Goal: Use online tool/utility: Utilize a website feature to perform a specific function

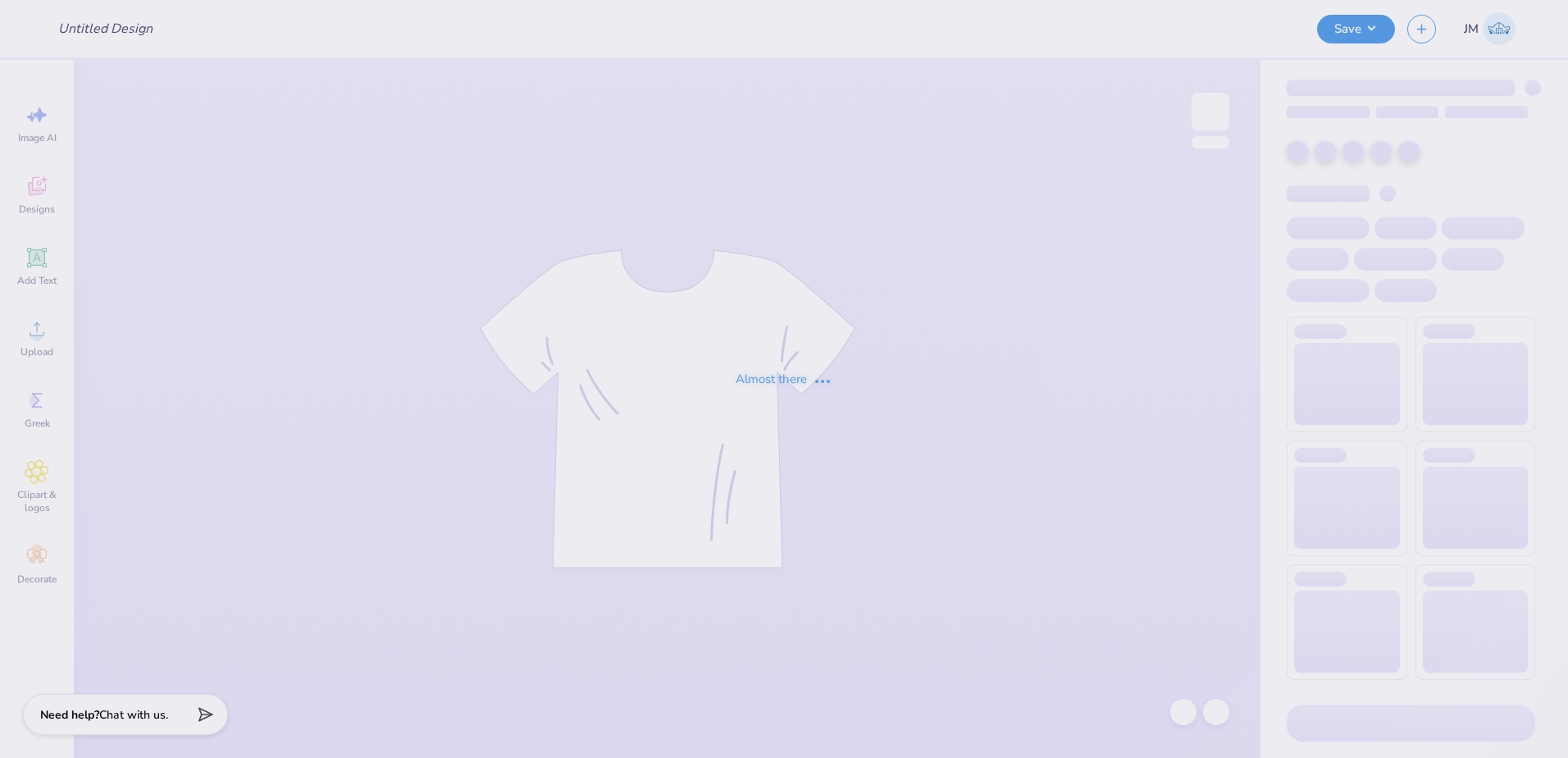
type input "Playa [PERSON_NAME] <> GJWW Swag"
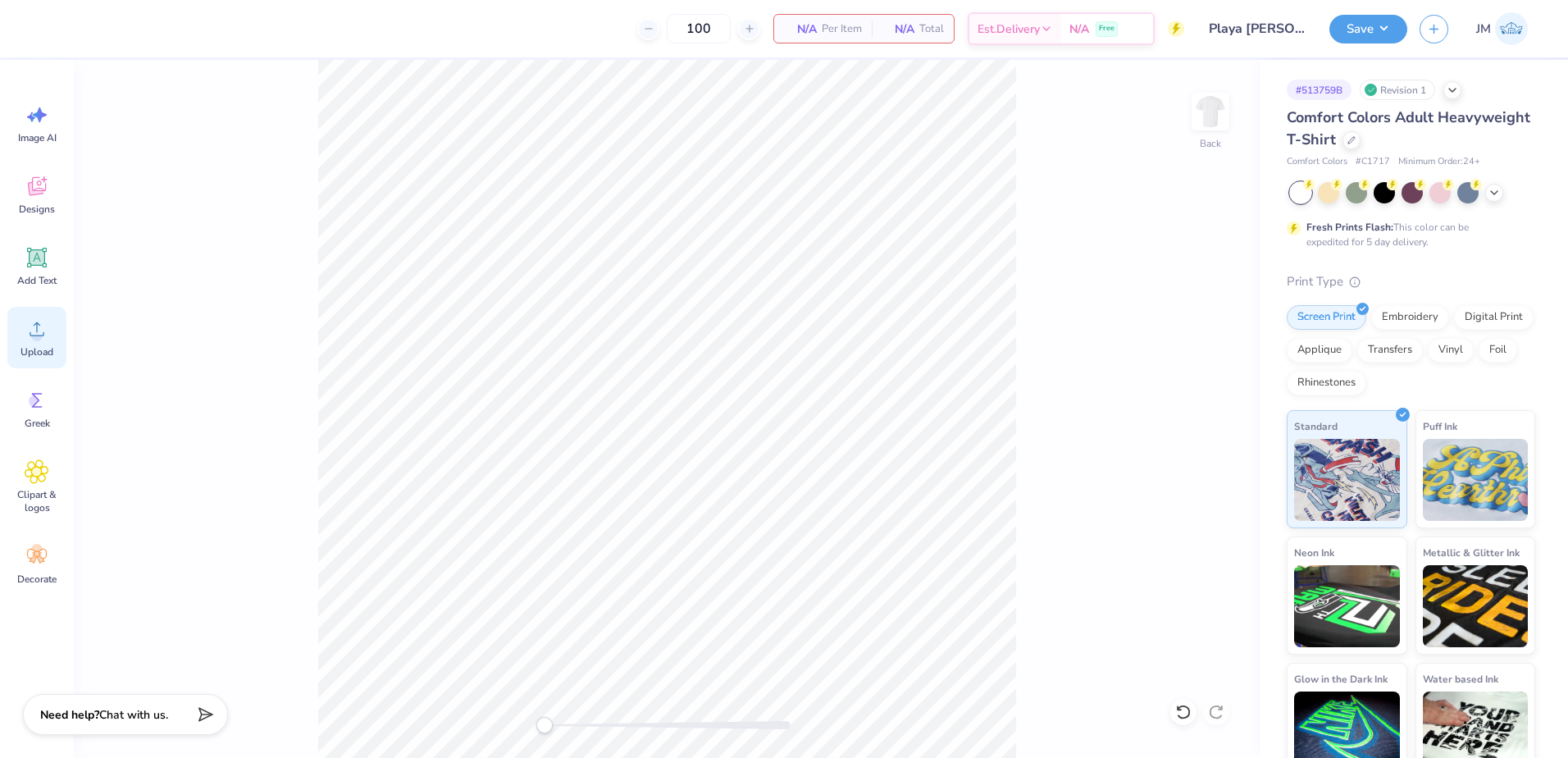
click at [46, 339] on icon at bounding box center [37, 329] width 25 height 25
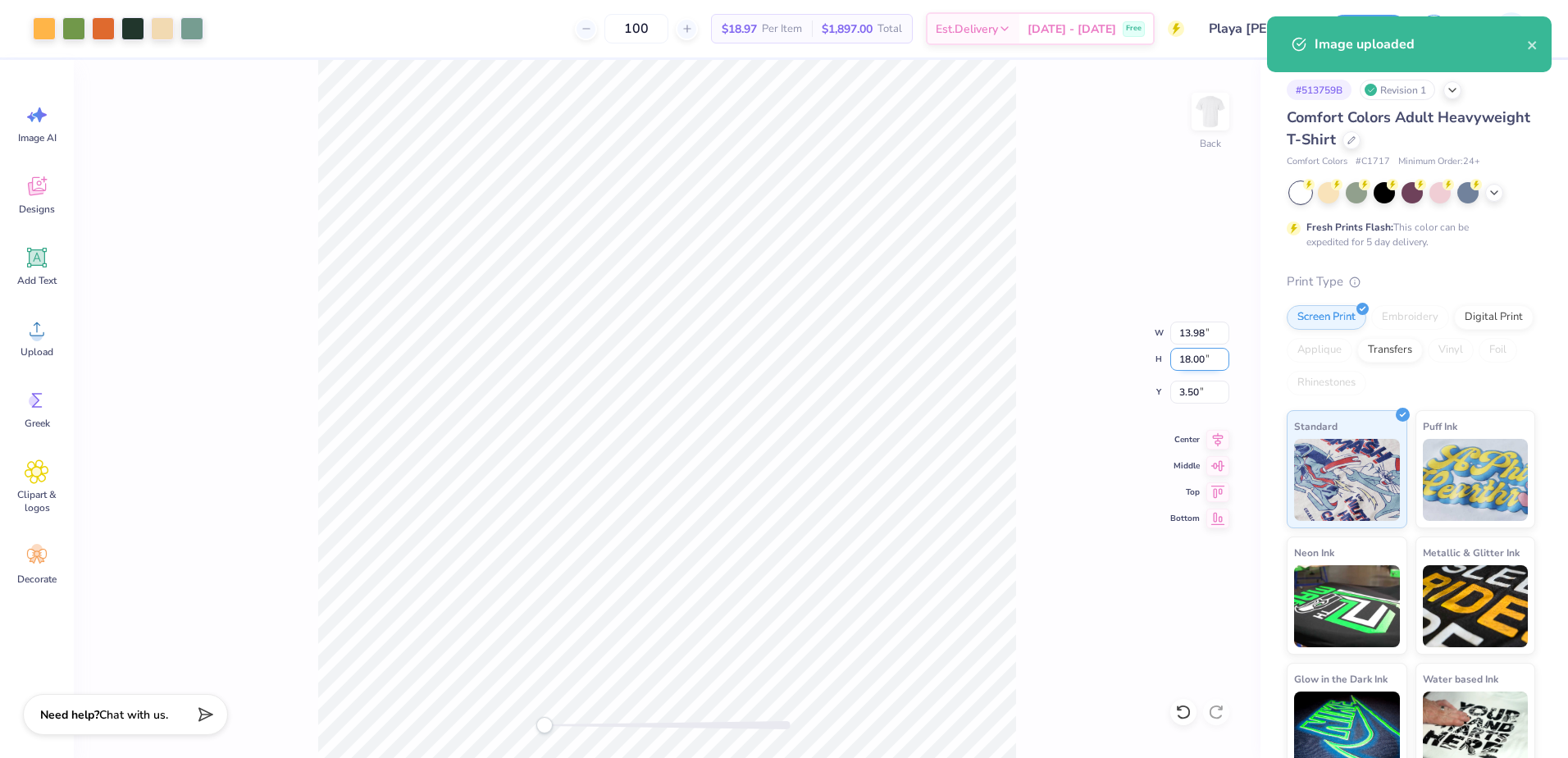
click at [1189, 362] on input "18.00" at bounding box center [1199, 359] width 59 height 23
type input "15"
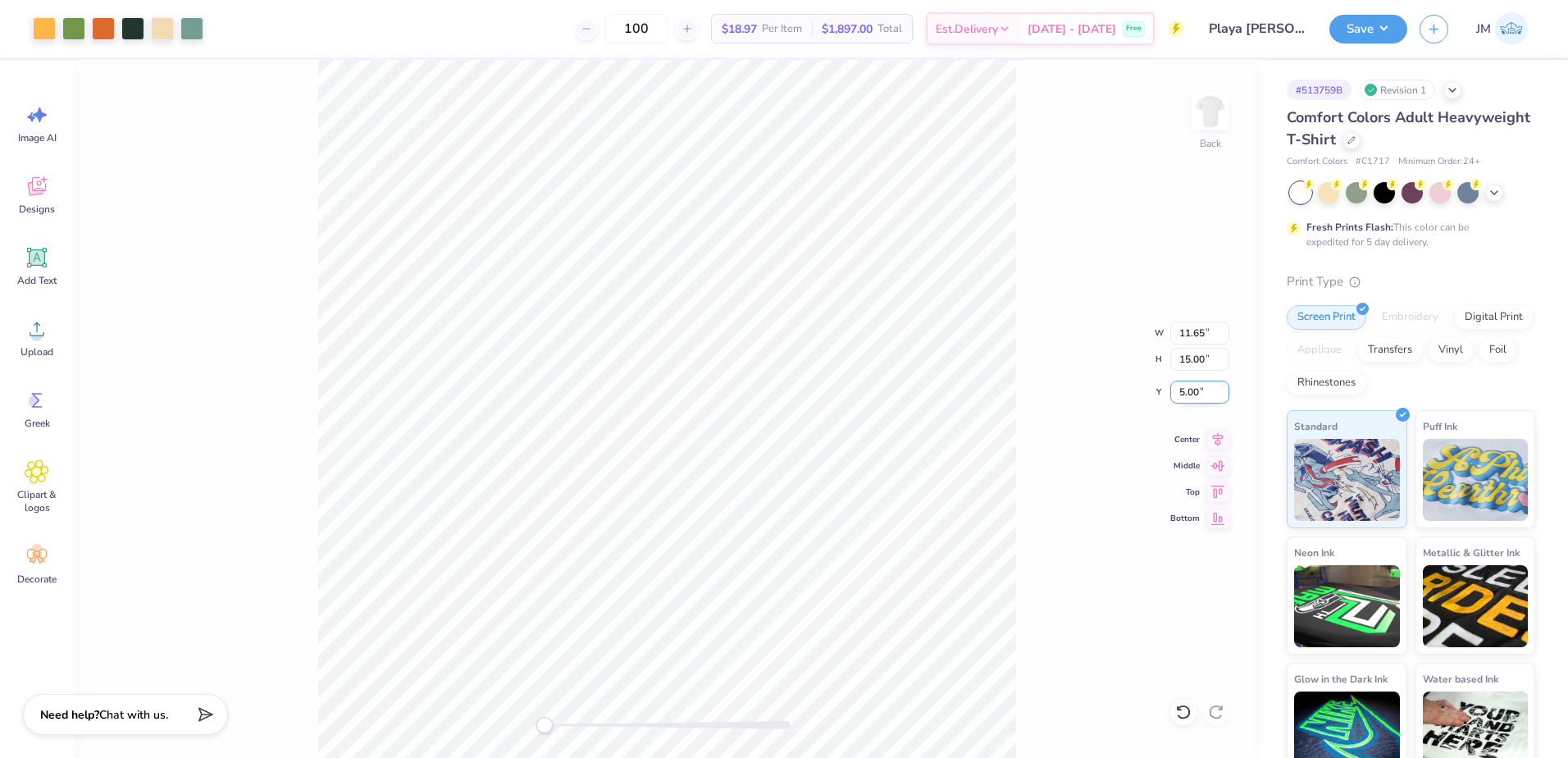
click at [1201, 392] on input "5.00" at bounding box center [1199, 392] width 59 height 23
type input "2"
click at [1193, 360] on input "15.00" at bounding box center [1199, 359] width 59 height 23
click at [1224, 437] on icon at bounding box center [1217, 437] width 23 height 20
click at [1371, 26] on button "Save" at bounding box center [1367, 26] width 78 height 29
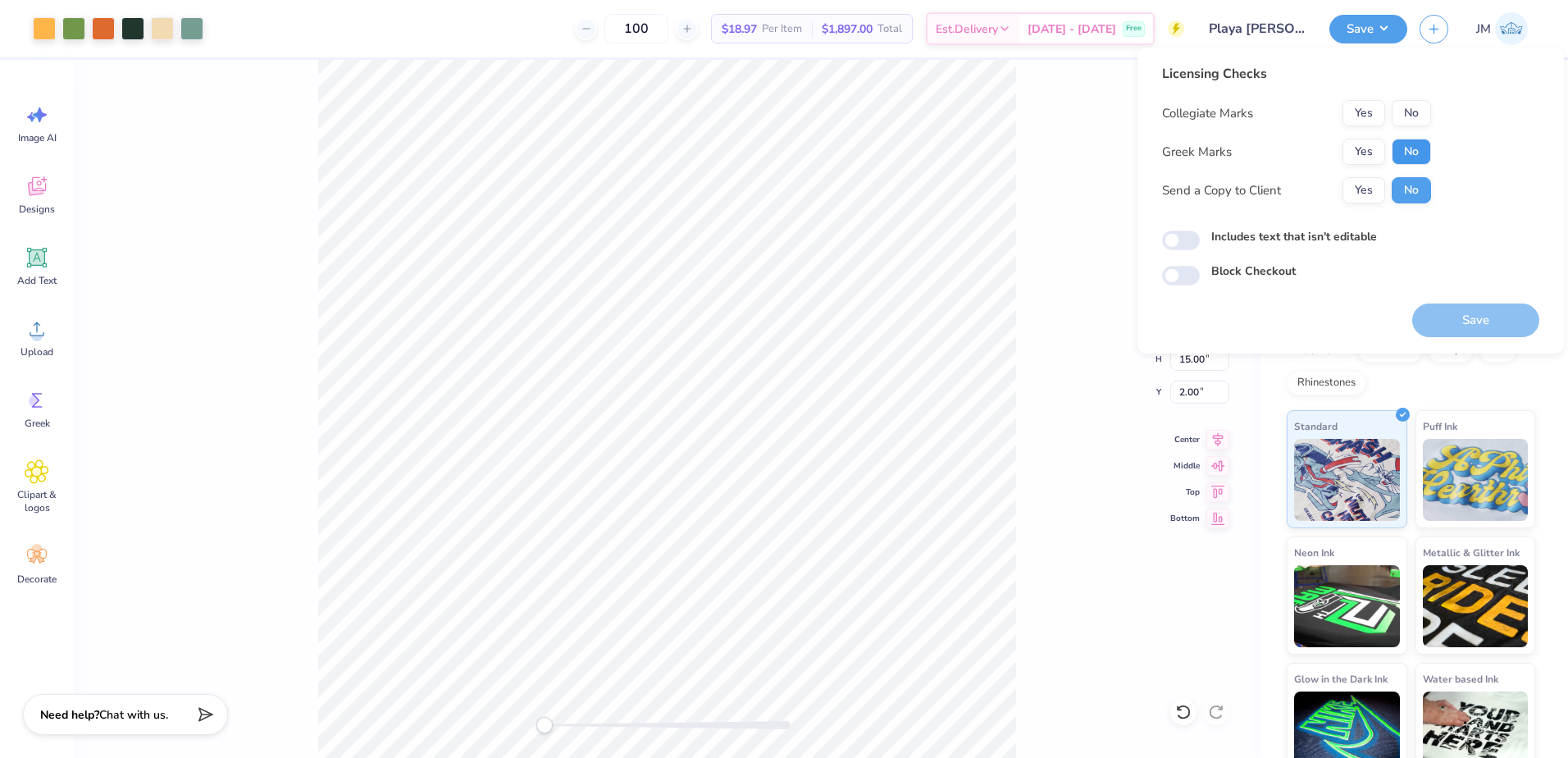
click at [1407, 151] on button "No" at bounding box center [1411, 151] width 39 height 26
click at [1407, 114] on button "No" at bounding box center [1411, 113] width 39 height 26
click at [1483, 324] on button "Save" at bounding box center [1475, 319] width 127 height 33
